Goal: Information Seeking & Learning: Check status

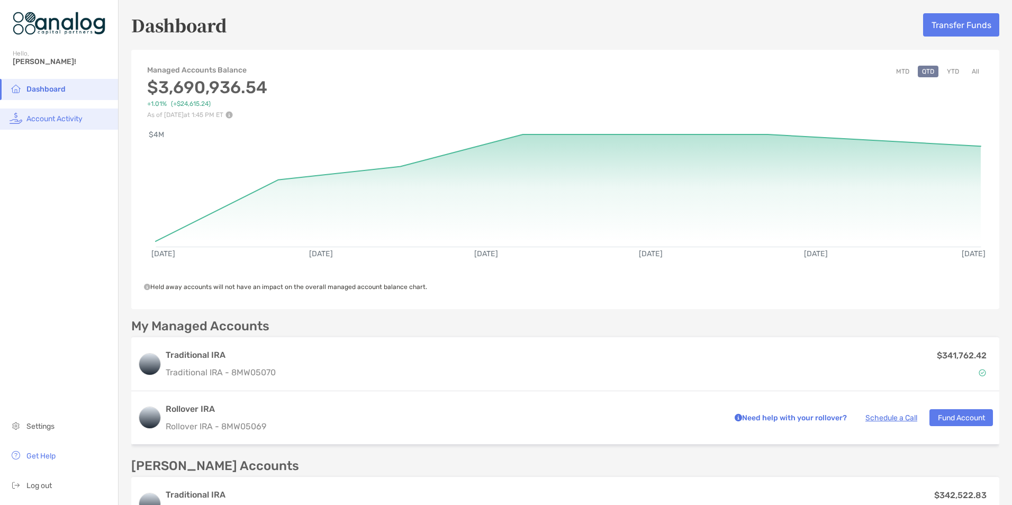
click at [59, 123] on span "Account Activity" at bounding box center [54, 118] width 56 height 9
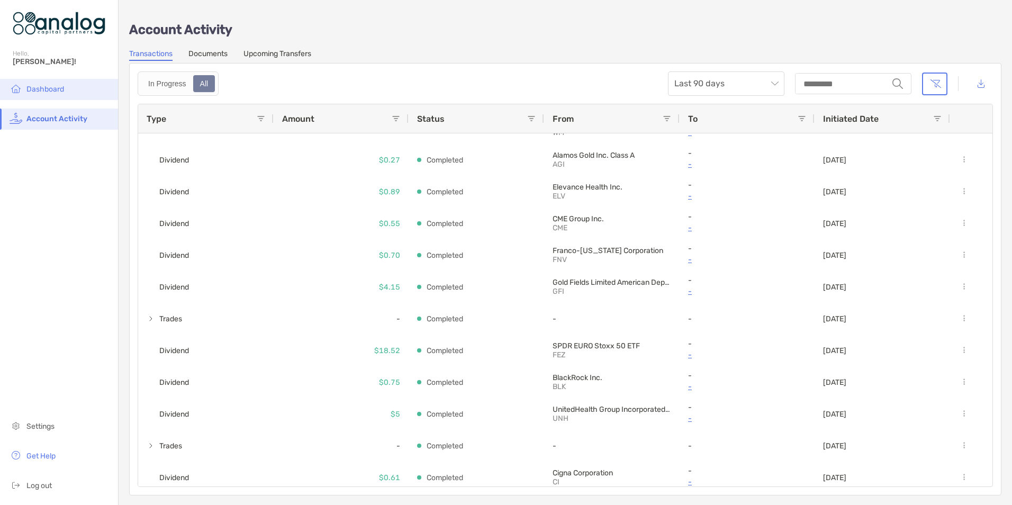
click at [40, 94] on li "Dashboard" at bounding box center [59, 89] width 118 height 21
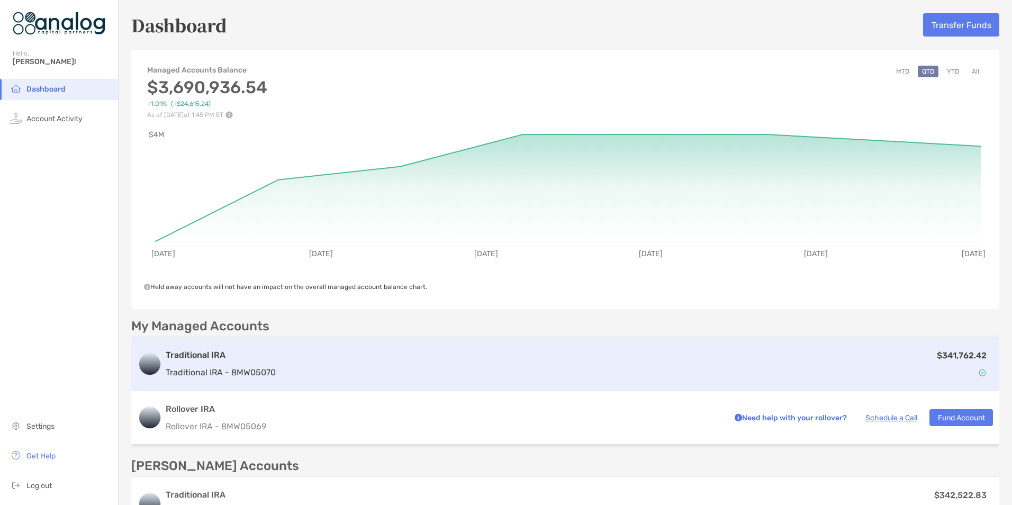
click at [521, 367] on div "$341,762.42" at bounding box center [636, 364] width 713 height 31
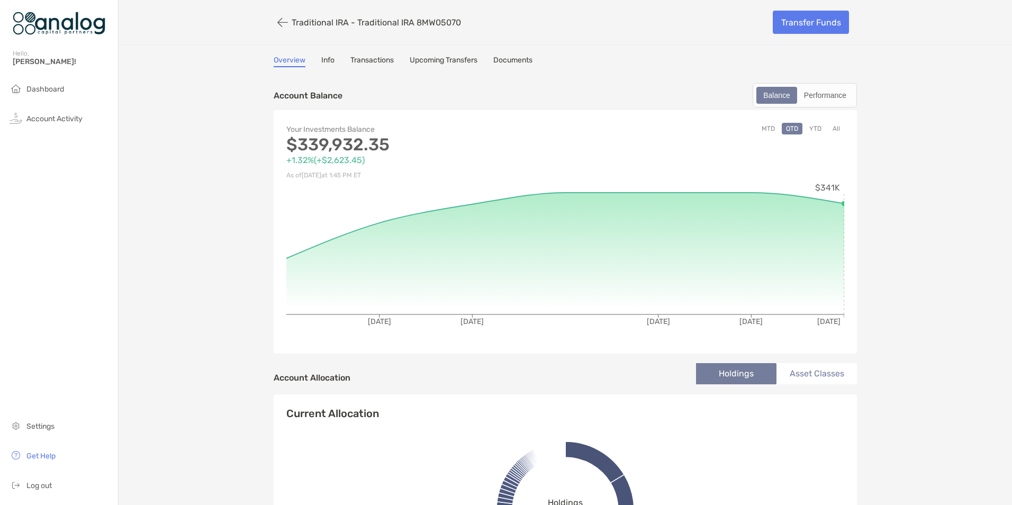
click at [363, 60] on link "Transactions" at bounding box center [371, 62] width 43 height 12
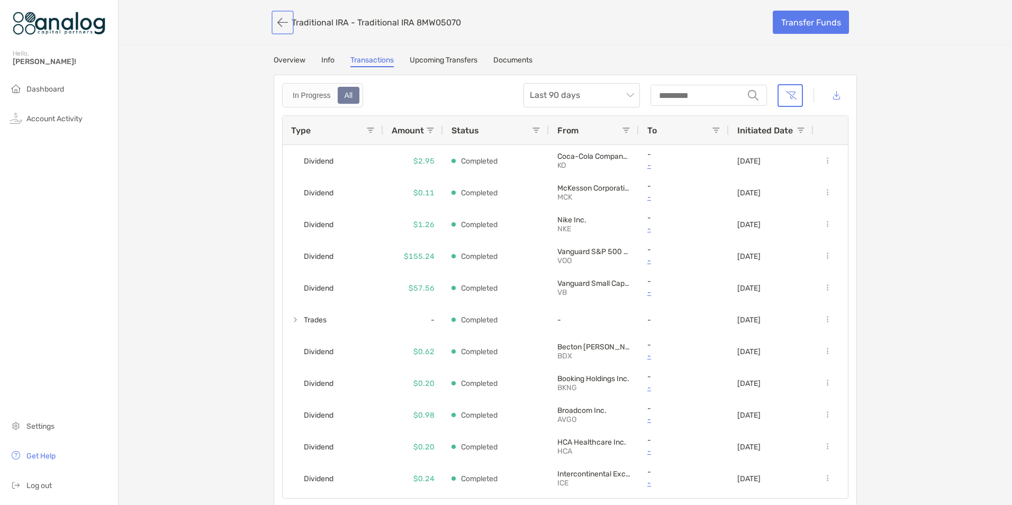
click at [281, 26] on button "button" at bounding box center [283, 23] width 18 height 20
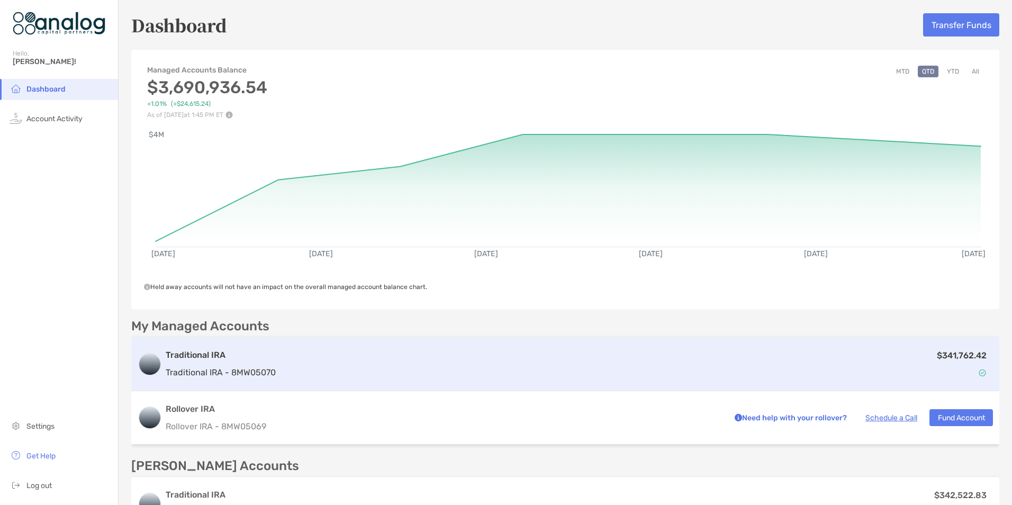
click at [548, 366] on div "$341,762.42" at bounding box center [636, 364] width 713 height 31
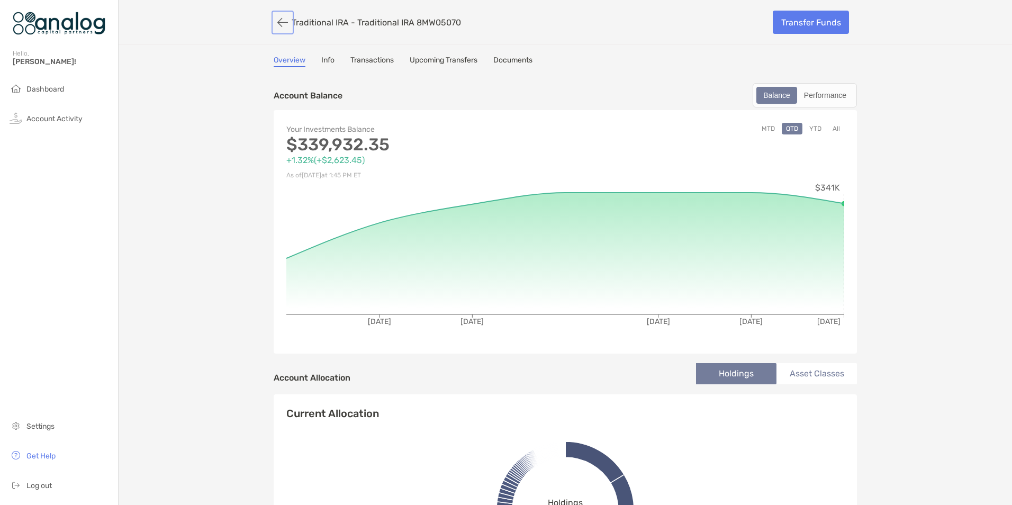
click at [284, 25] on button "button" at bounding box center [283, 23] width 18 height 20
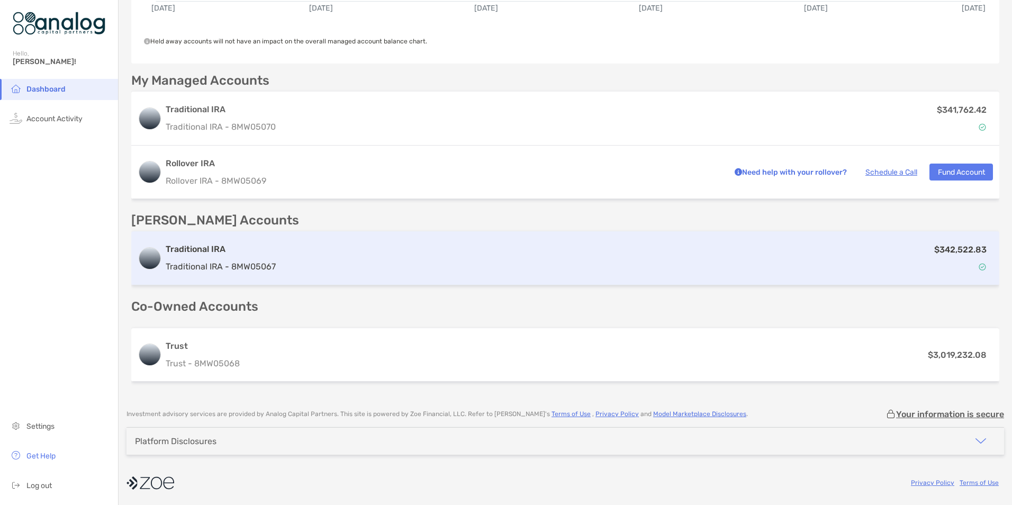
click at [481, 248] on div "$342,522.83" at bounding box center [636, 258] width 713 height 31
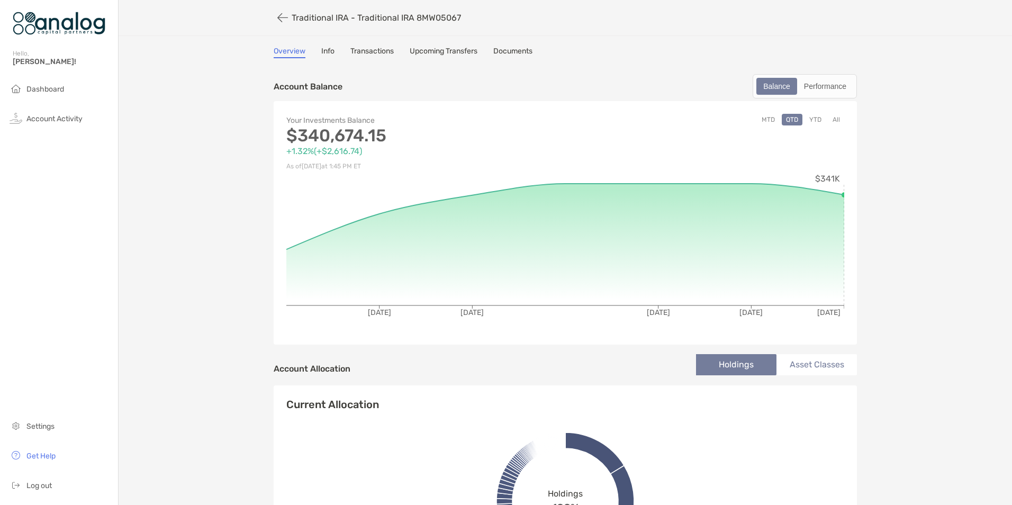
click at [377, 51] on link "Transactions" at bounding box center [371, 53] width 43 height 12
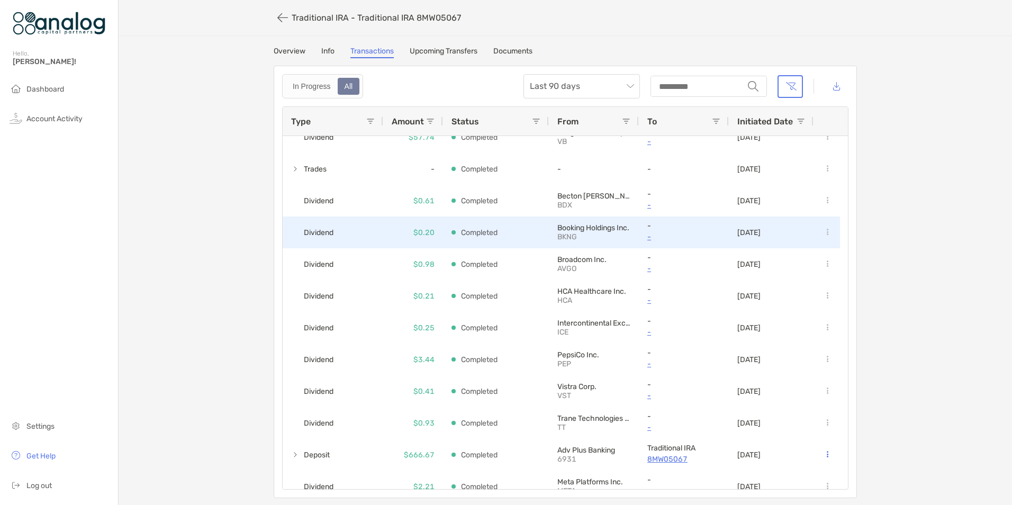
scroll to position [265, 0]
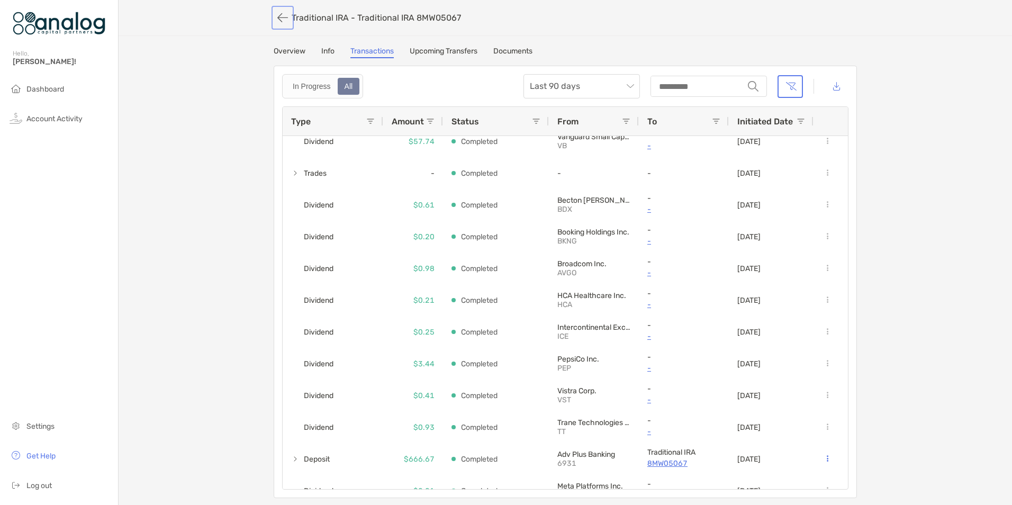
click at [276, 20] on button "button" at bounding box center [283, 18] width 18 height 20
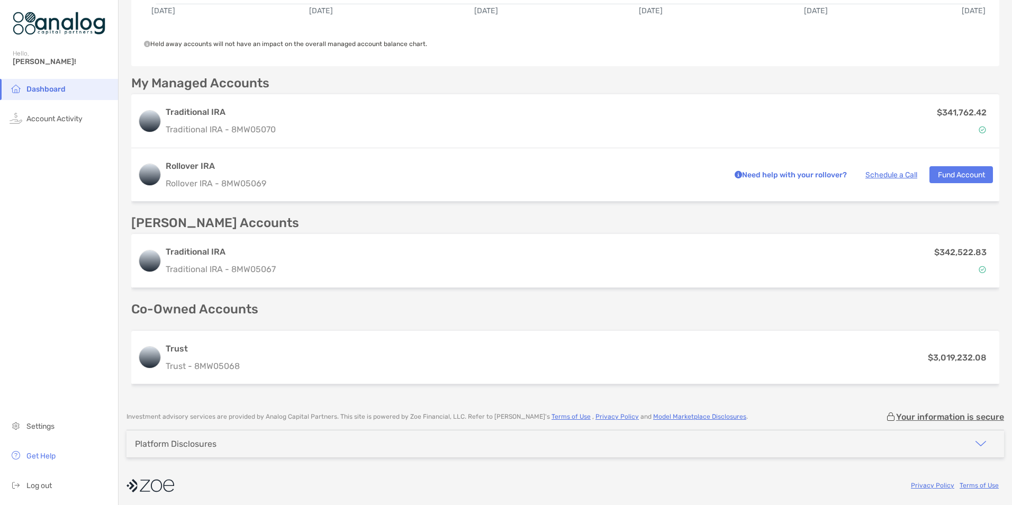
scroll to position [246, 0]
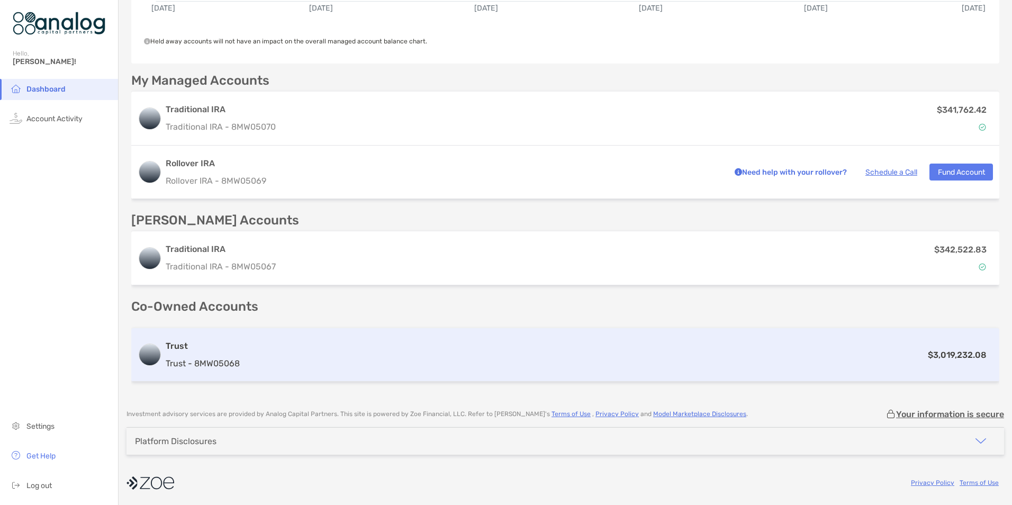
click at [528, 349] on div "$3,019,232.08" at bounding box center [618, 354] width 749 height 13
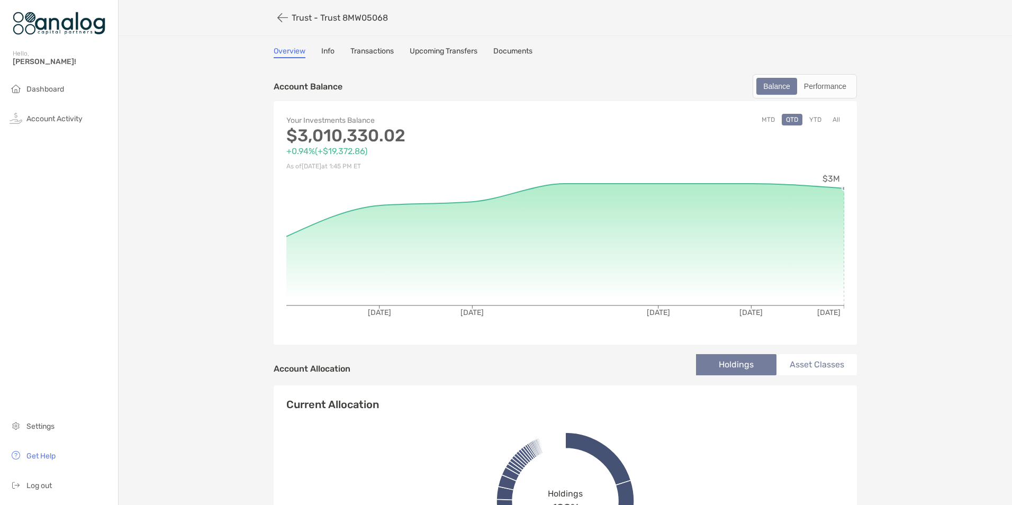
click at [372, 52] on link "Transactions" at bounding box center [371, 53] width 43 height 12
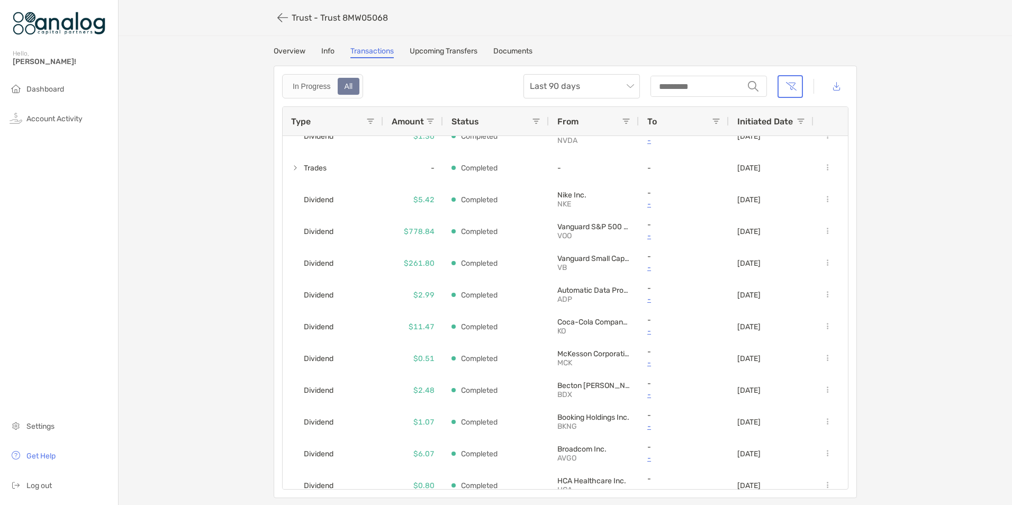
scroll to position [22, 0]
